Goal: Task Accomplishment & Management: Manage account settings

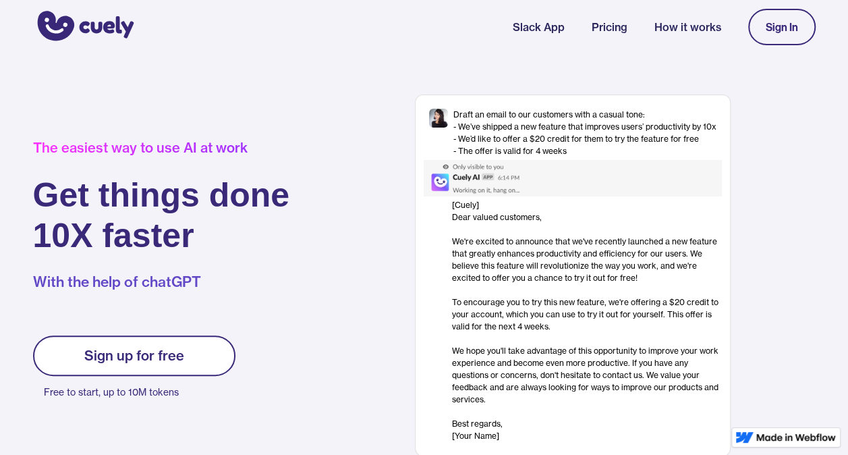
click at [120, 355] on div "Sign up for free" at bounding box center [134, 355] width 100 height 16
click at [179, 363] on div "Sign up for free" at bounding box center [134, 355] width 100 height 16
click at [773, 40] on link "Sign In" at bounding box center [781, 27] width 67 height 36
click at [780, 30] on div "Sign In" at bounding box center [782, 27] width 32 height 12
